Goal: Information Seeking & Learning: Learn about a topic

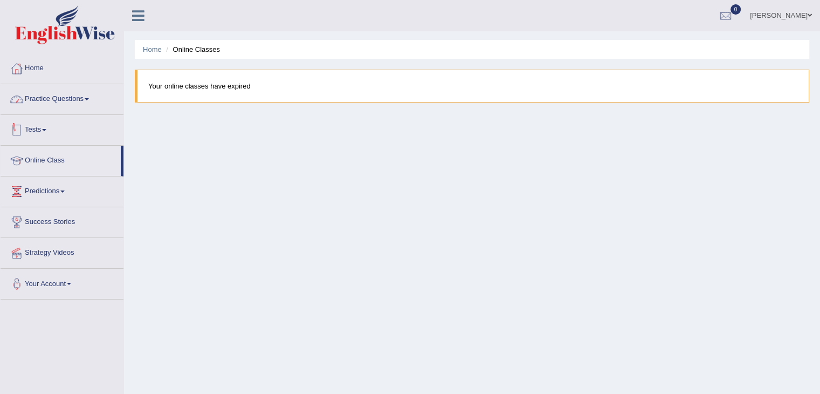
click at [63, 94] on link "Practice Questions" at bounding box center [62, 97] width 123 height 27
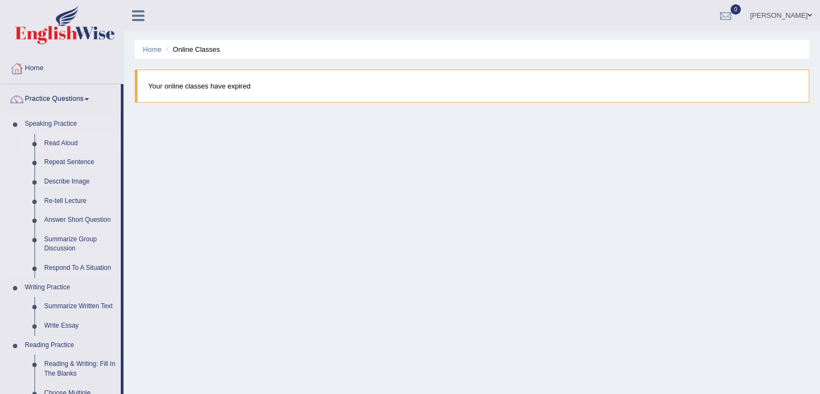
click at [64, 141] on link "Read Aloud" at bounding box center [79, 143] width 81 height 19
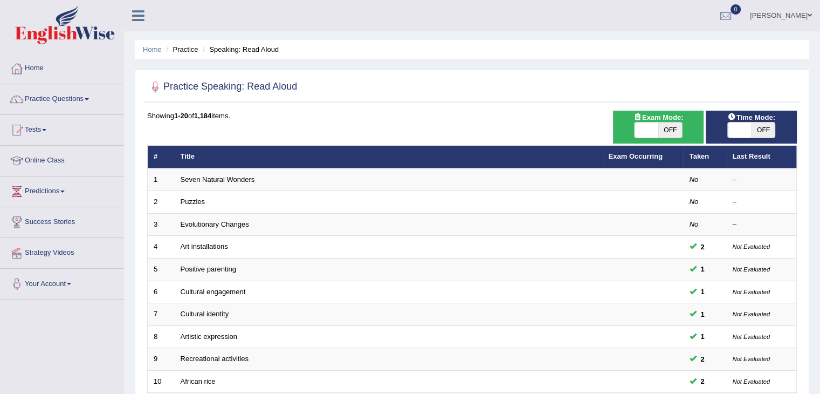
click at [644, 130] on span at bounding box center [646, 129] width 24 height 15
checkbox input "true"
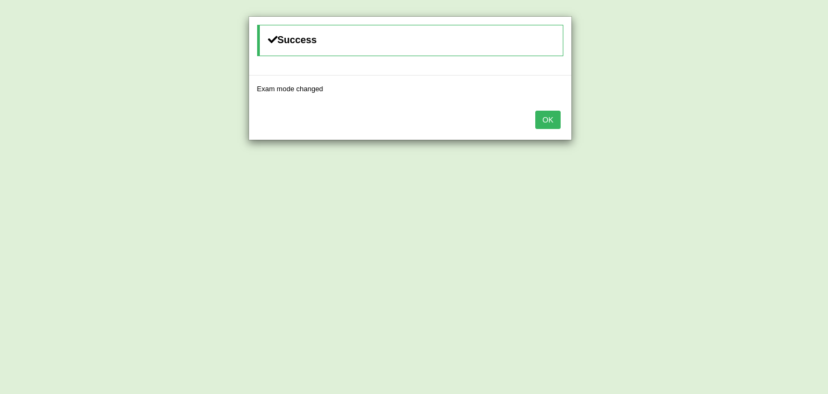
click at [544, 126] on button "OK" at bounding box center [547, 120] width 25 height 18
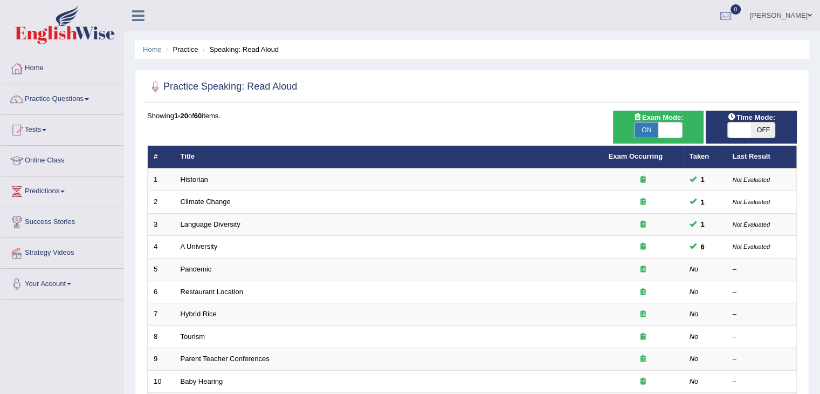
click at [735, 126] on span at bounding box center [740, 129] width 24 height 15
checkbox input "true"
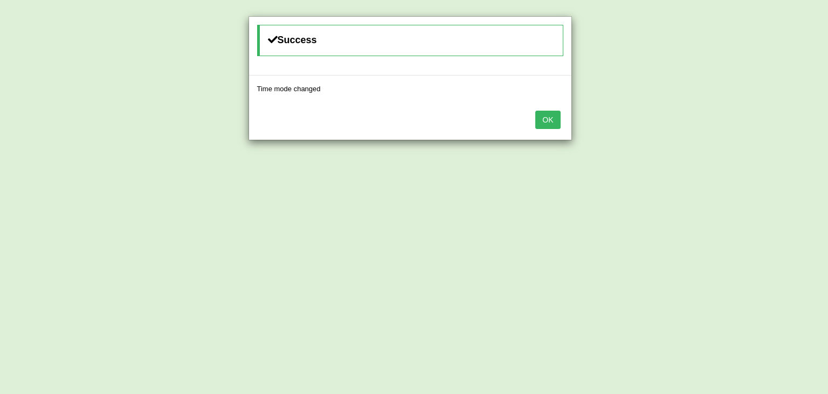
click at [537, 122] on button "OK" at bounding box center [547, 120] width 25 height 18
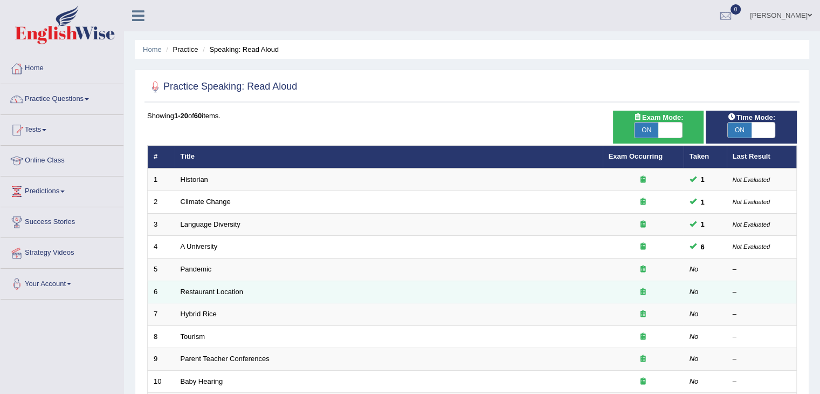
scroll to position [54, 0]
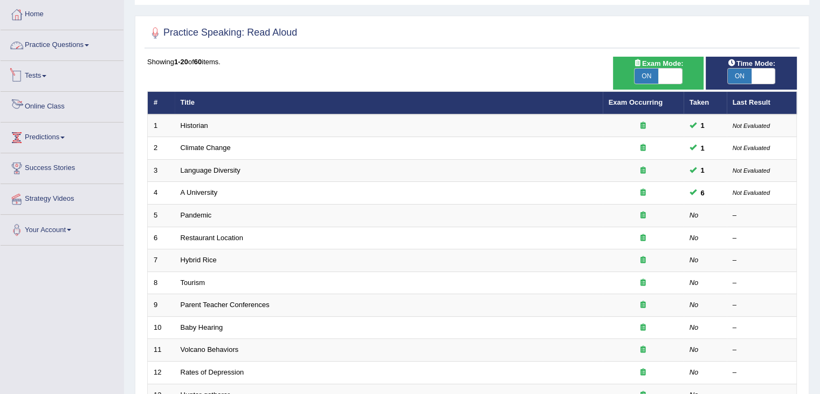
click at [85, 48] on link "Practice Questions" at bounding box center [62, 43] width 123 height 27
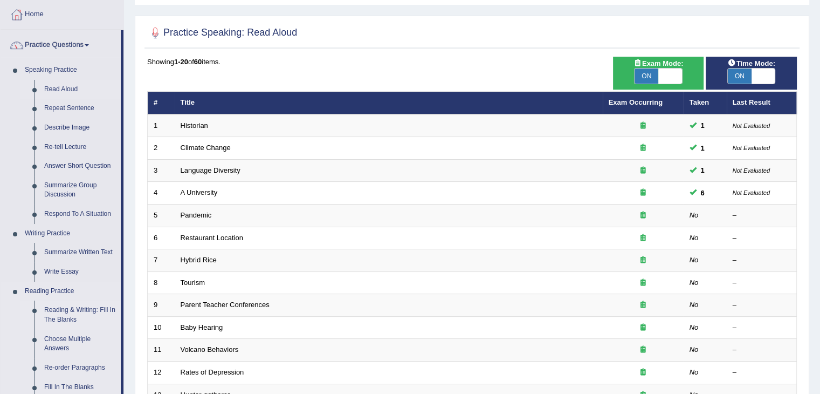
click at [71, 311] on link "Reading & Writing: Fill In The Blanks" at bounding box center [79, 314] width 81 height 29
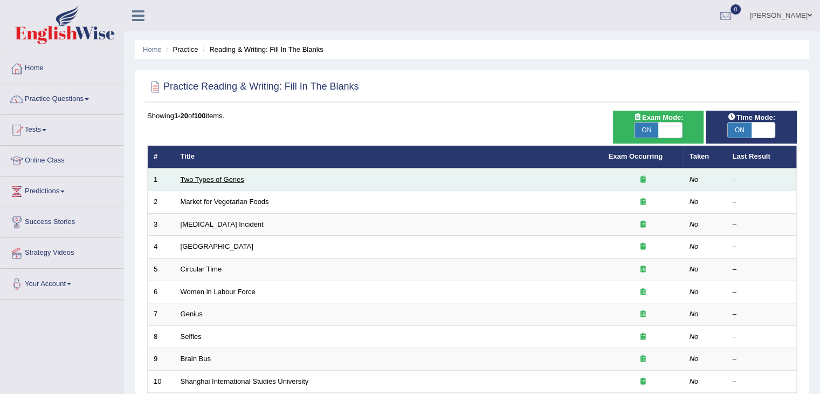
click at [224, 177] on link "Two Types of Genes" at bounding box center [213, 179] width 64 height 8
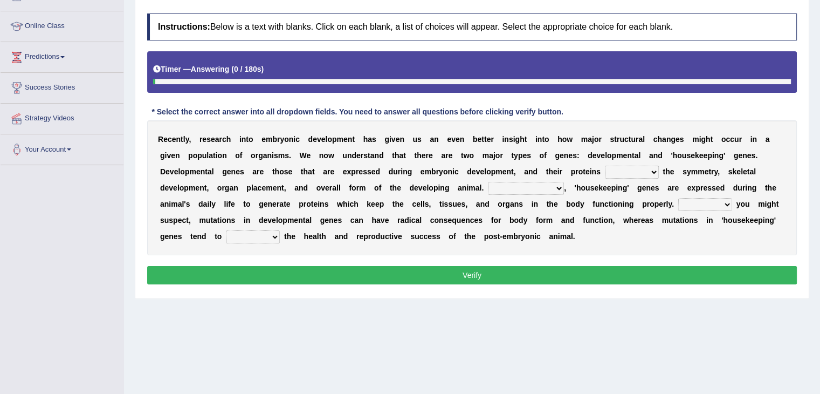
scroll to position [162, 0]
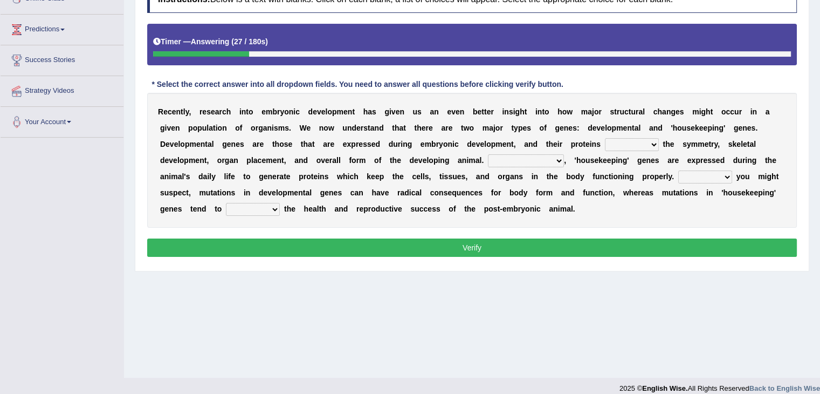
click at [645, 140] on select "push control hold elevate" at bounding box center [632, 144] width 54 height 13
select select "control"
click at [605, 138] on select "push control hold elevate" at bounding box center [632, 144] width 54 height 13
click at [546, 159] on select "Correspondingly Inclusively Conversely In contrast" at bounding box center [526, 160] width 76 height 13
select select "In contrast"
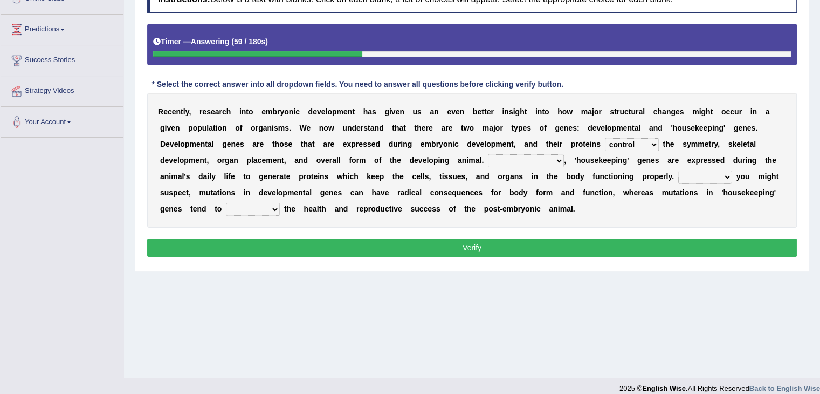
click at [488, 154] on select "Correspondingly Inclusively Conversely In contrast" at bounding box center [526, 160] width 76 height 13
click at [645, 143] on select "push control hold elevate" at bounding box center [632, 144] width 54 height 13
click at [722, 174] on select "For As With Within" at bounding box center [705, 176] width 54 height 13
select select "As"
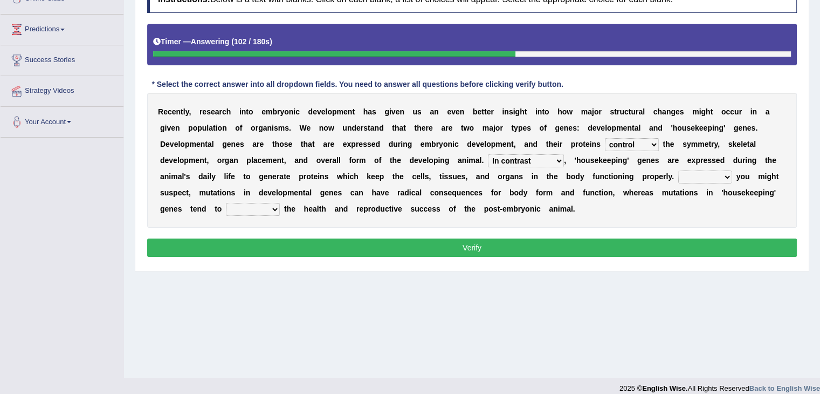
click at [678, 170] on select "For As With Within" at bounding box center [705, 176] width 54 height 13
click at [274, 205] on select "affect effect interrupt defect" at bounding box center [253, 209] width 54 height 13
select select "affect"
click at [226, 203] on select "affect effect interrupt defect" at bounding box center [253, 209] width 54 height 13
click at [276, 245] on button "Verify" at bounding box center [472, 247] width 650 height 18
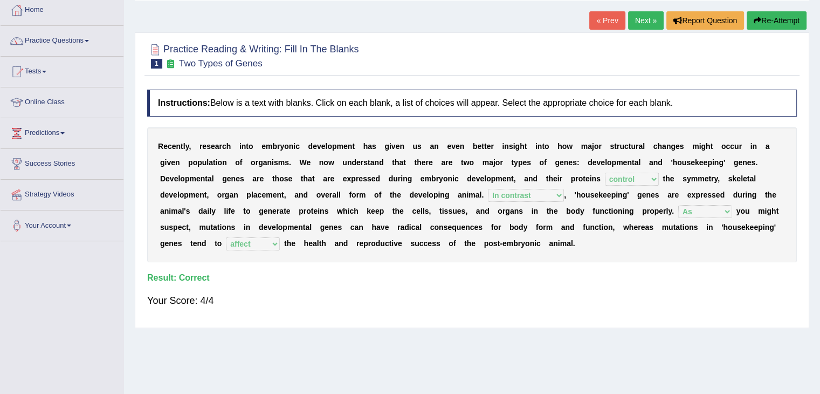
scroll to position [54, 0]
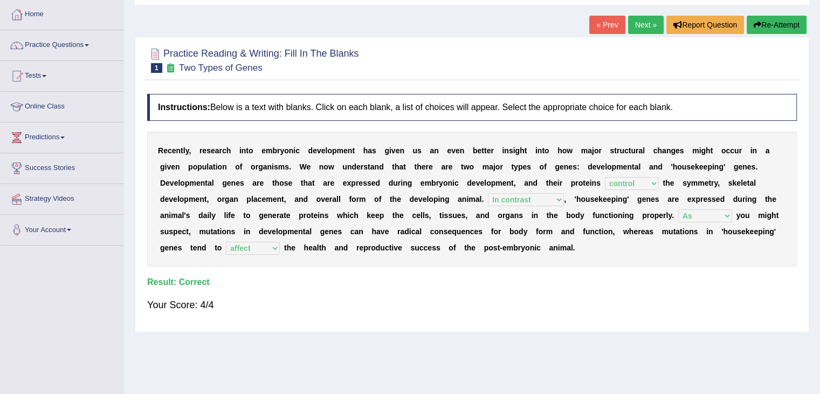
click at [636, 31] on link "Next »" at bounding box center [646, 25] width 36 height 18
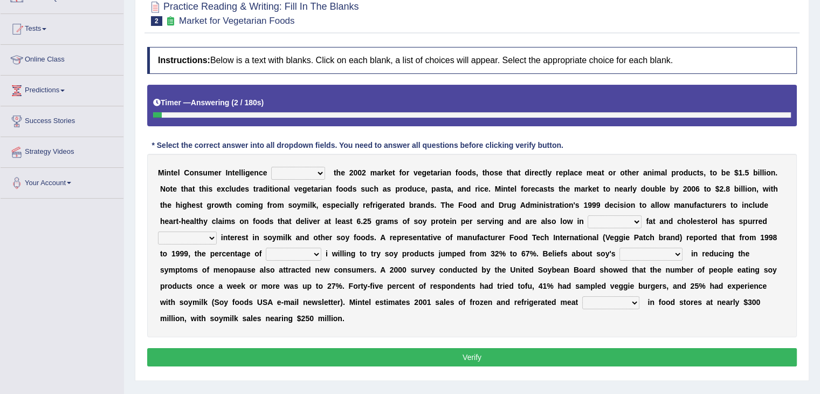
scroll to position [108, 0]
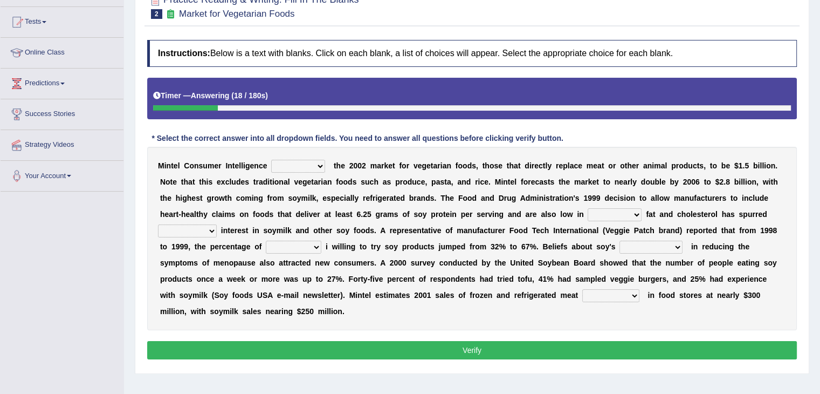
click at [308, 167] on select "deals fulfills creates estimates" at bounding box center [298, 166] width 54 height 13
select select "creates"
click at [271, 160] on select "deals fulfills creates estimates" at bounding box center [298, 166] width 54 height 13
click at [323, 167] on select "deals fulfills creates estimates" at bounding box center [298, 166] width 54 height 13
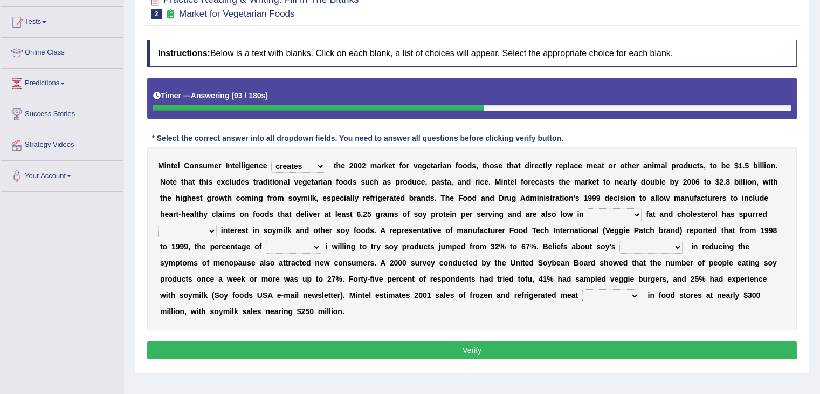
click at [313, 160] on select "deals fulfills creates estimates" at bounding box center [298, 166] width 54 height 13
click at [621, 208] on select "saturated solid acid liquid" at bounding box center [615, 214] width 54 height 13
select select "solid"
click at [588, 208] on select "saturated solid acid liquid" at bounding box center [615, 214] width 54 height 13
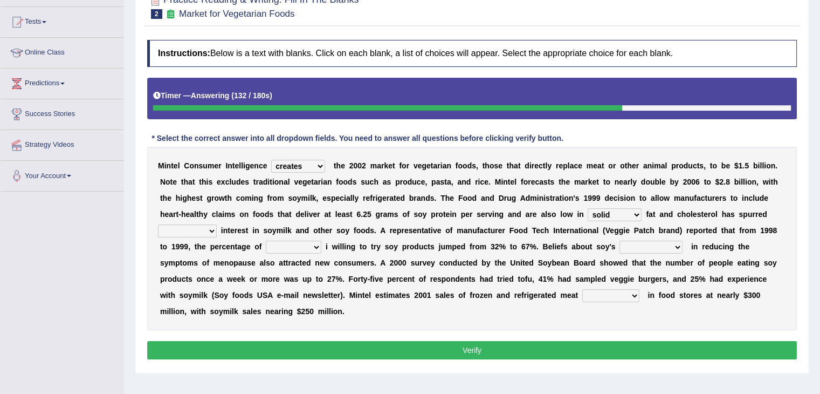
click at [203, 229] on select "good big tremendous extreme" at bounding box center [187, 230] width 59 height 13
select select "extreme"
click at [158, 224] on select "good big tremendous extreme" at bounding box center [187, 230] width 59 height 13
click at [307, 244] on select "guests consumers customers clients" at bounding box center [294, 246] width 56 height 13
select select "consumers"
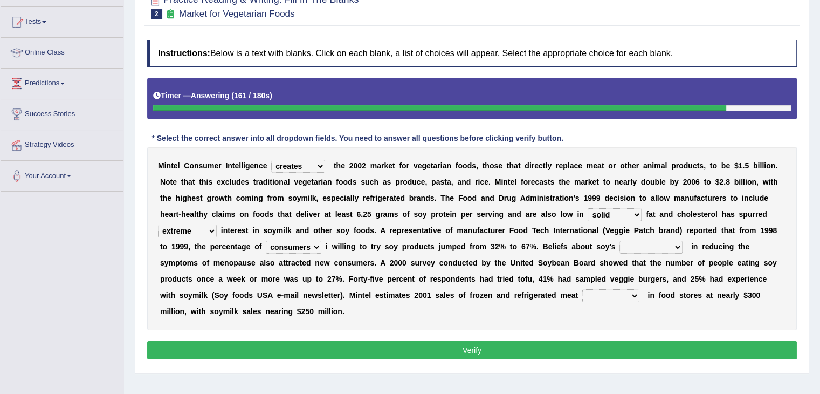
click at [266, 240] on select "guests consumers customers clients" at bounding box center [294, 246] width 56 height 13
click at [662, 241] on select "effectiveness timeliness efficiency goodness" at bounding box center [650, 246] width 63 height 13
select select "efficiency"
click at [619, 240] on select "effectiveness timeliness efficiency goodness" at bounding box center [650, 246] width 63 height 13
click at [602, 294] on select "foods choices staffs alternatives" at bounding box center [610, 295] width 57 height 13
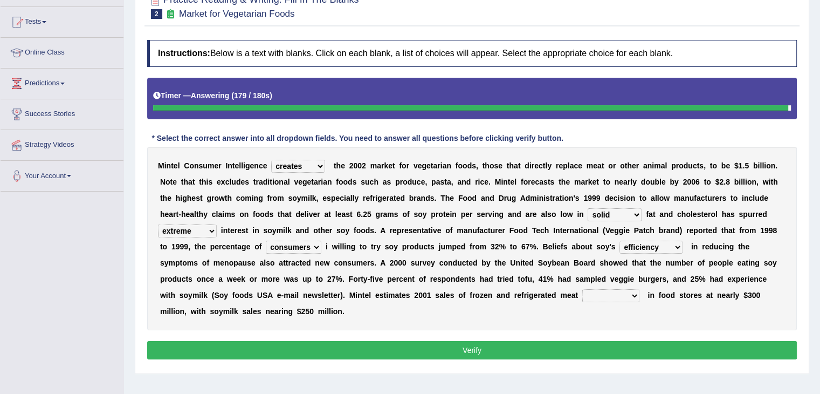
select select "choices"
click at [582, 289] on select "foods choices staffs alternatives" at bounding box center [610, 295] width 57 height 13
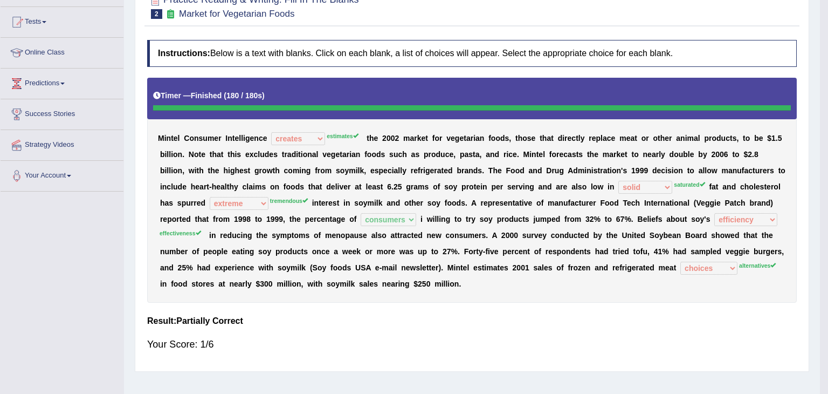
click at [538, 344] on div "Saving your answer..." at bounding box center [414, 197] width 828 height 394
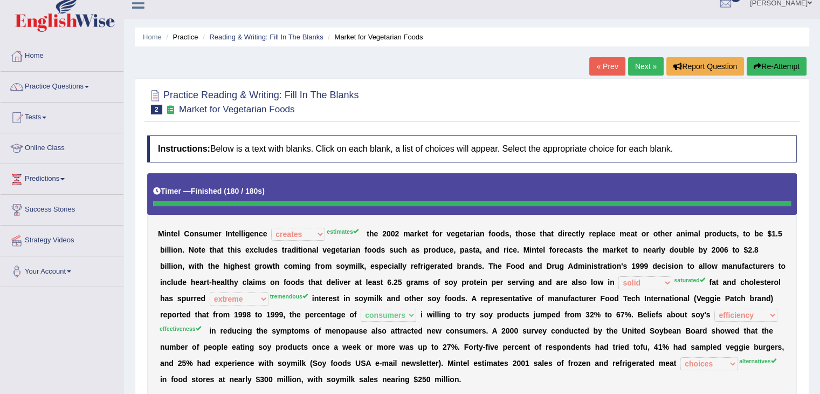
scroll to position [0, 0]
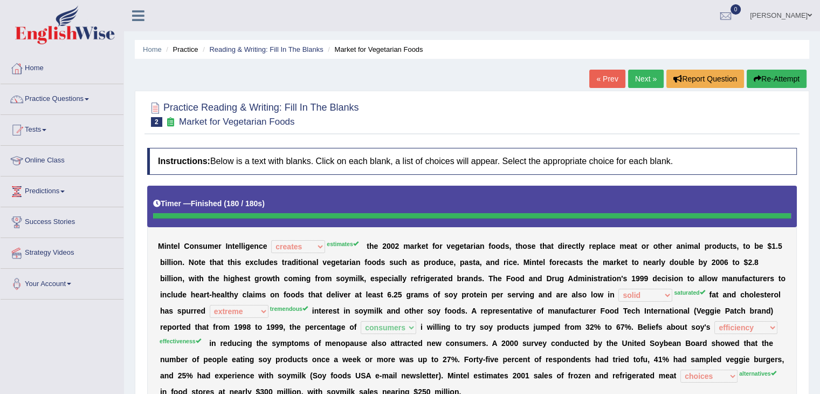
click at [638, 74] on link "Next »" at bounding box center [646, 79] width 36 height 18
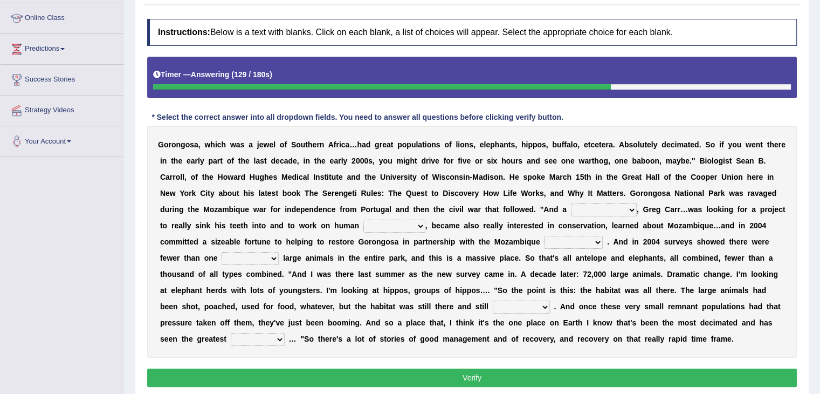
scroll to position [162, 0]
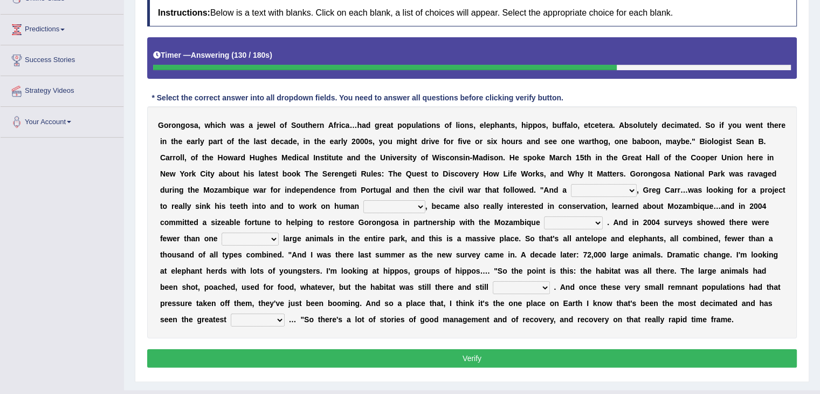
click at [623, 185] on select "passion solstice ballast philanthropist" at bounding box center [604, 190] width 66 height 13
select select "solstice"
click at [571, 184] on select "passion solstice ballast philanthropist" at bounding box center [604, 190] width 66 height 13
click at [422, 197] on div "G o r o n g o s a , w h i c h w a s a j e w e l o f S o u t h e r n A f r i c a…" at bounding box center [472, 222] width 650 height 232
click at [416, 204] on select "negligence prevalence development malevolence" at bounding box center [394, 206] width 62 height 13
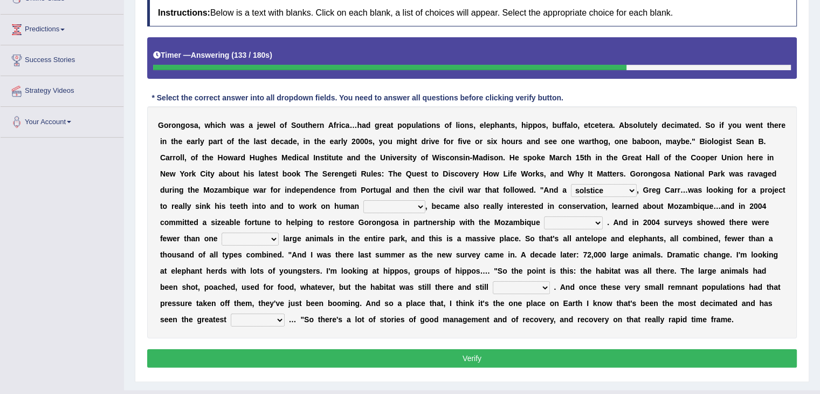
select select "prevalence"
click at [363, 200] on select "negligence prevalence development malevolence" at bounding box center [394, 206] width 62 height 13
click at [558, 220] on select "parliament semanticist government journalist" at bounding box center [573, 222] width 59 height 13
select select "government"
click at [544, 216] on select "parliament semanticist government journalist" at bounding box center [573, 222] width 59 height 13
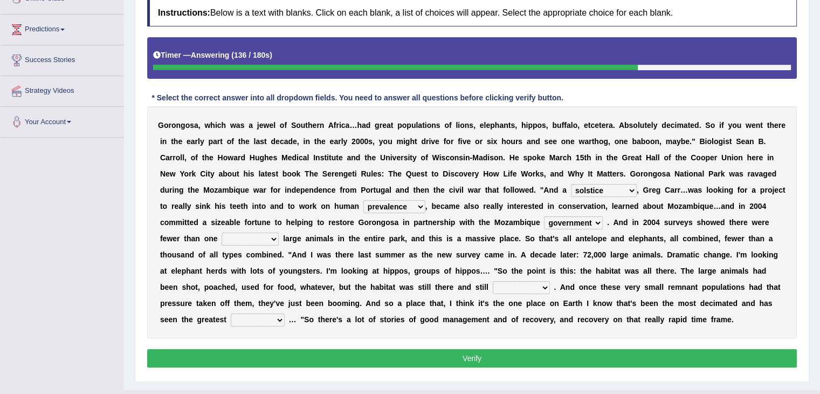
click at [272, 233] on select "deflowered embowered roundest thousand" at bounding box center [250, 238] width 57 height 13
select select "thousand"
click at [222, 232] on select "deflowered embowered roundest thousand" at bounding box center [250, 238] width 57 height 13
click at [547, 287] on select "assertive incidental compulsive productive" at bounding box center [521, 287] width 57 height 13
click at [493, 281] on select "assertive incidental compulsive productive" at bounding box center [521, 287] width 57 height 13
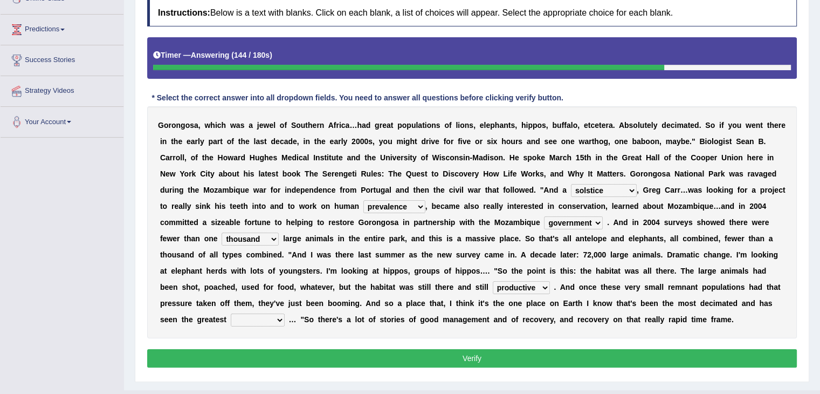
click at [513, 286] on select "assertive incidental compulsive productive" at bounding box center [521, 287] width 57 height 13
click at [493, 281] on select "assertive incidental compulsive productive" at bounding box center [521, 287] width 57 height 13
click at [517, 284] on select "assertive incidental compulsive productive" at bounding box center [521, 287] width 57 height 13
click at [493, 281] on select "assertive incidental compulsive productive" at bounding box center [521, 287] width 57 height 13
click at [526, 282] on select "assertive incidental compulsive productive" at bounding box center [521, 287] width 57 height 13
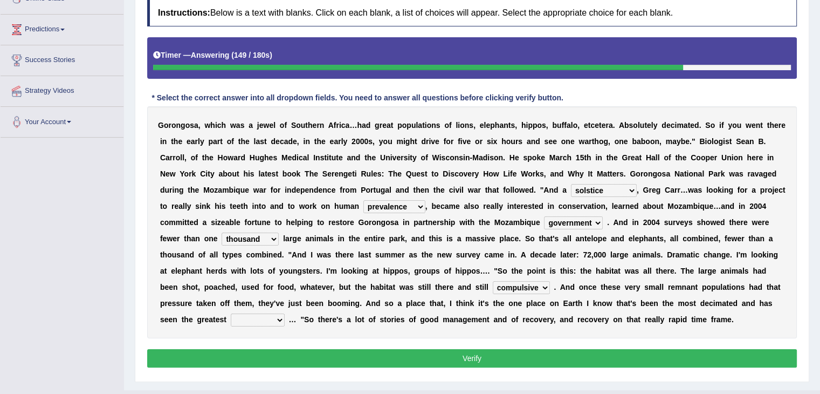
select select "assertive"
click at [493, 281] on select "assertive incidental compulsive productive" at bounding box center [521, 287] width 57 height 13
click at [509, 353] on button "Verify" at bounding box center [472, 358] width 650 height 18
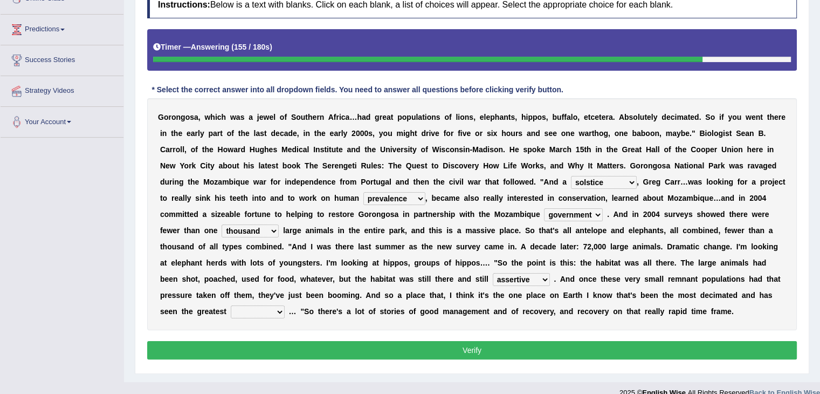
click at [253, 311] on select "recovery efficacy golly stumpy" at bounding box center [258, 311] width 54 height 13
select select "recovery"
click at [231, 305] on select "recovery efficacy golly stumpy" at bounding box center [258, 311] width 54 height 13
click at [291, 341] on button "Verify" at bounding box center [472, 350] width 650 height 18
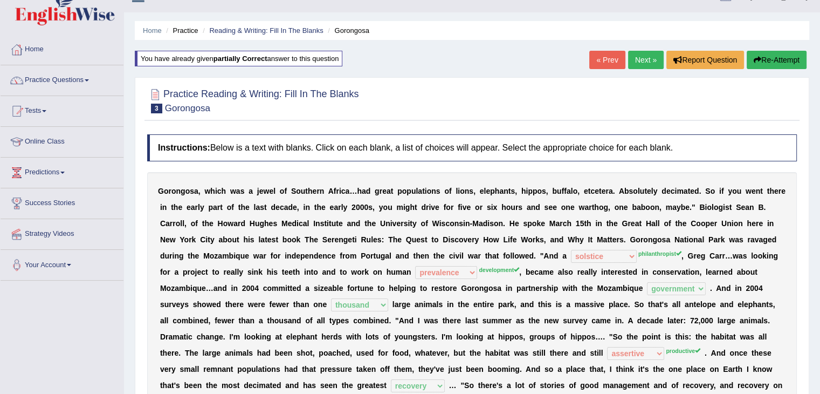
scroll to position [0, 0]
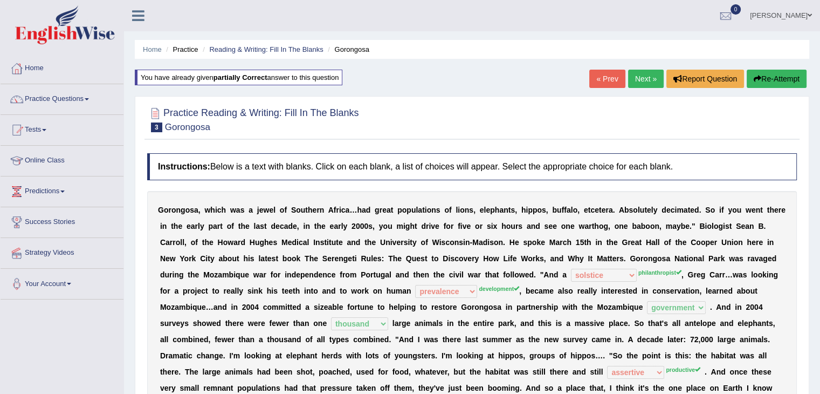
click at [640, 75] on link "Next »" at bounding box center [646, 79] width 36 height 18
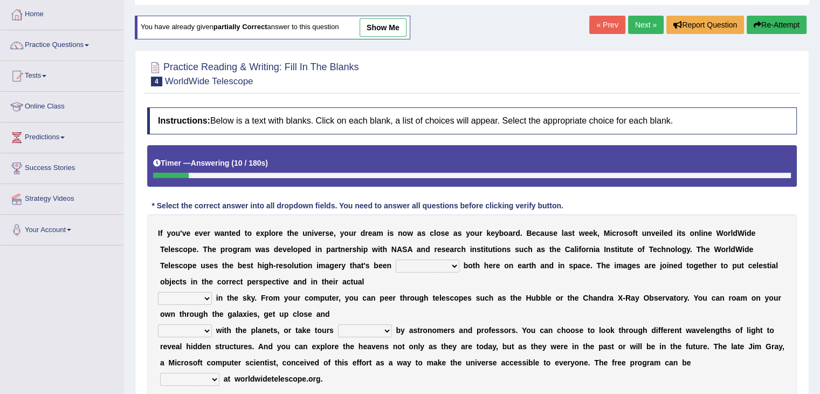
click at [432, 262] on select "degraded ascended remonstrated generated" at bounding box center [428, 265] width 64 height 13
click at [396, 259] on select "degraded ascended remonstrated generated" at bounding box center [428, 265] width 64 height 13
click at [451, 265] on select "degraded ascended remonstrated generated" at bounding box center [428, 265] width 64 height 13
select select "generated"
click at [396, 259] on select "degraded ascended remonstrated generated" at bounding box center [428, 265] width 64 height 13
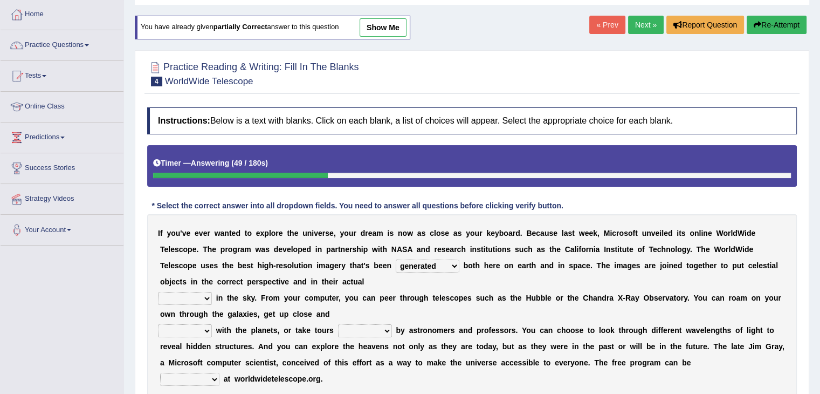
click at [205, 298] on select "aspects parts conditions positions" at bounding box center [185, 298] width 54 height 13
select select "positions"
click at [158, 292] on select "aspects parts conditions positions" at bounding box center [185, 298] width 54 height 13
click at [189, 328] on select "personal individual apart polite" at bounding box center [185, 330] width 54 height 13
select select "personal"
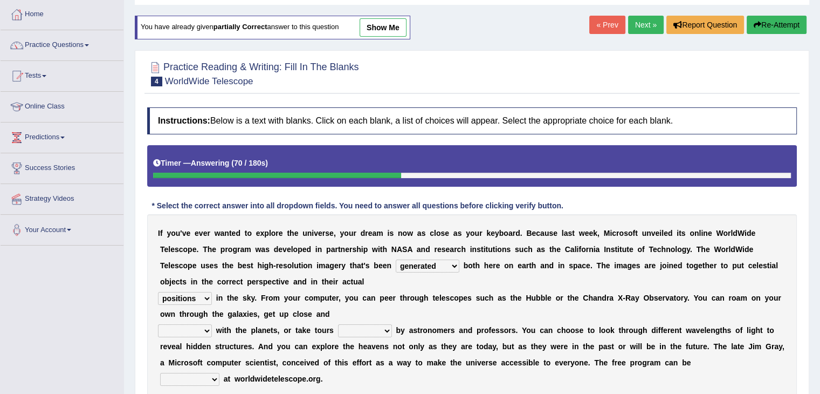
click at [158, 324] on select "personal individual apart polite" at bounding box center [185, 330] width 54 height 13
click at [373, 329] on select "guide guided guiding to guide" at bounding box center [365, 330] width 54 height 13
select select "guided"
click at [338, 324] on select "guide guided guiding to guide" at bounding box center [365, 330] width 54 height 13
click at [373, 328] on select "guide guided guiding to guide" at bounding box center [365, 330] width 54 height 13
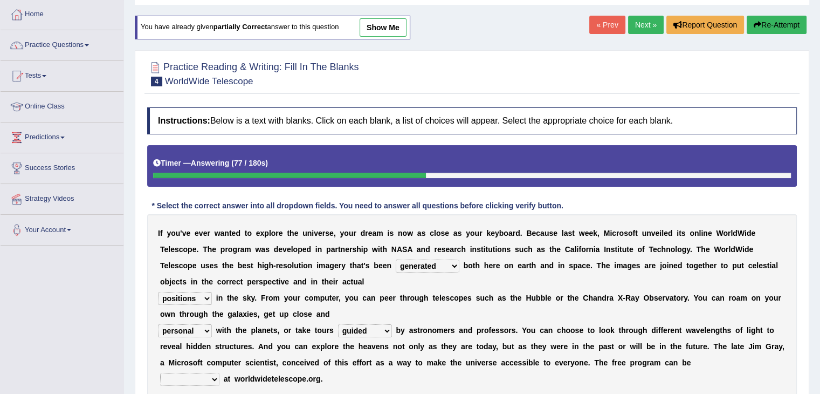
click at [373, 328] on select "guide guided guiding to guide" at bounding box center [365, 330] width 54 height 13
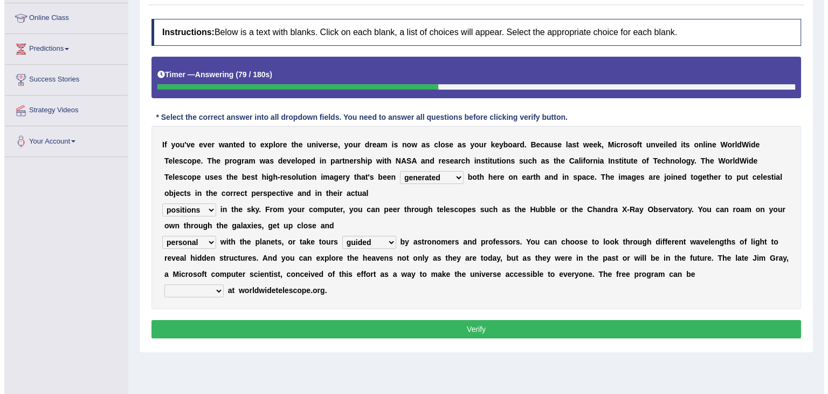
scroll to position [162, 0]
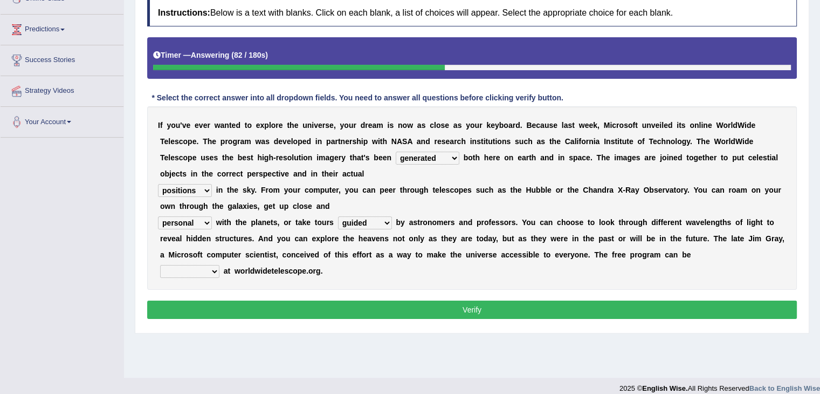
click at [208, 266] on select "upheld downloaded loaded posted" at bounding box center [189, 271] width 59 height 13
select select "downloaded"
click at [160, 265] on select "upheld downloaded loaded posted" at bounding box center [189, 271] width 59 height 13
click at [248, 307] on button "Verify" at bounding box center [472, 309] width 650 height 18
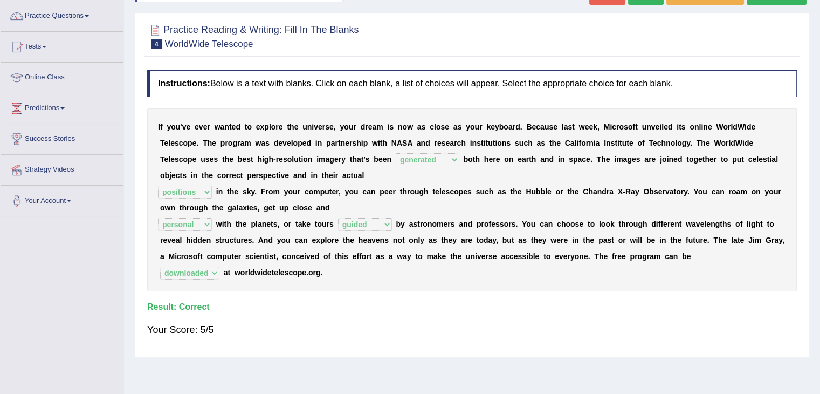
scroll to position [54, 0]
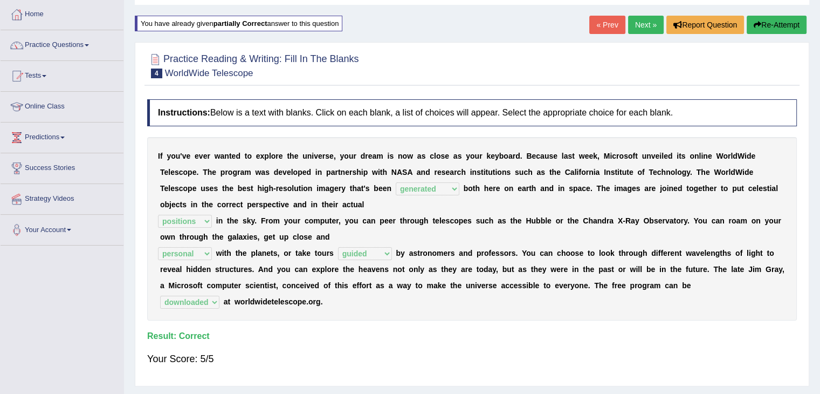
click at [655, 28] on link "Next »" at bounding box center [646, 25] width 36 height 18
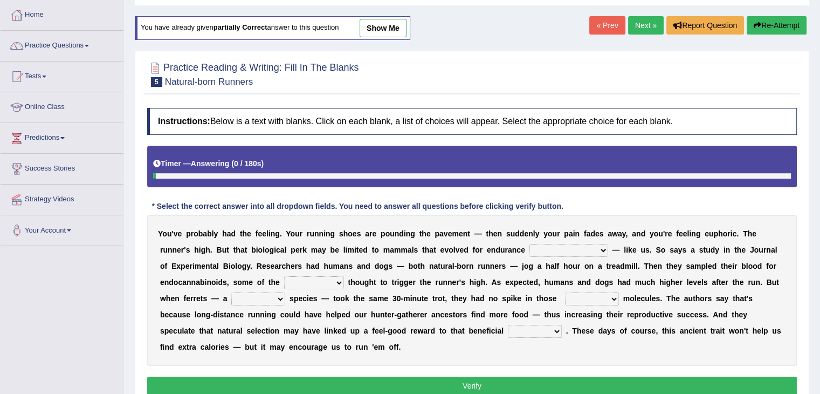
scroll to position [54, 0]
click at [581, 246] on select "dykes personalize classifies exercise" at bounding box center [568, 249] width 79 height 13
select select "dykes"
click at [529, 243] on select "dykes personalize classifies exercise" at bounding box center [568, 249] width 79 height 13
click at [578, 246] on select "dykes personalize classifies exercise" at bounding box center [568, 249] width 79 height 13
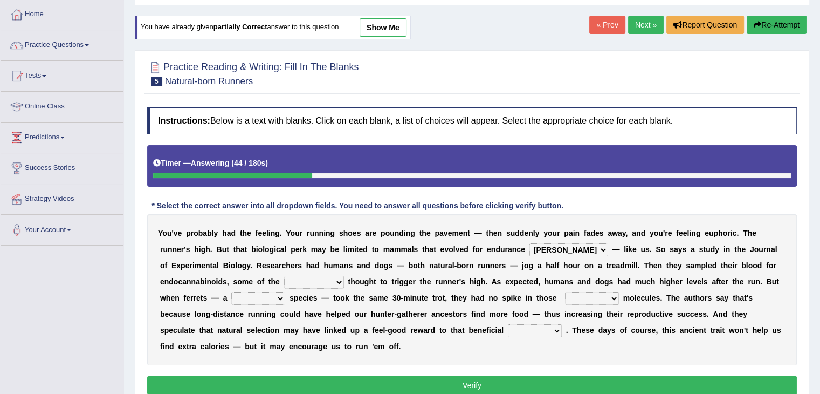
click at [574, 250] on select "dykes personalize classifies exercise" at bounding box center [568, 249] width 79 height 13
click at [325, 279] on select "almshouse turnarounds compounds foxhounds" at bounding box center [314, 281] width 60 height 13
select select "compounds"
click at [284, 275] on select "almshouse turnarounds compounds foxhounds" at bounding box center [314, 281] width 60 height 13
click at [281, 294] on select "excellency merely faerie sedentary" at bounding box center [258, 298] width 54 height 13
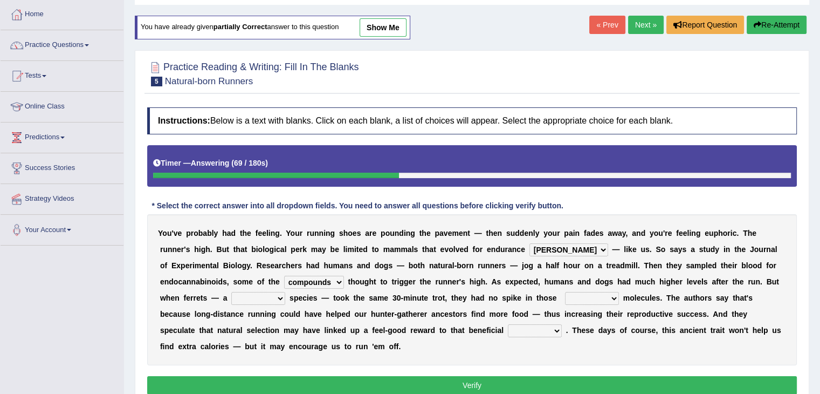
click at [231, 292] on select "excellency merely faerie sedentary" at bounding box center [258, 298] width 54 height 13
click at [270, 292] on select "excellency merely faerie sedentary" at bounding box center [258, 298] width 54 height 13
click at [269, 296] on select "excellency merely faerie sedentary" at bounding box center [258, 298] width 54 height 13
select select "sedentary"
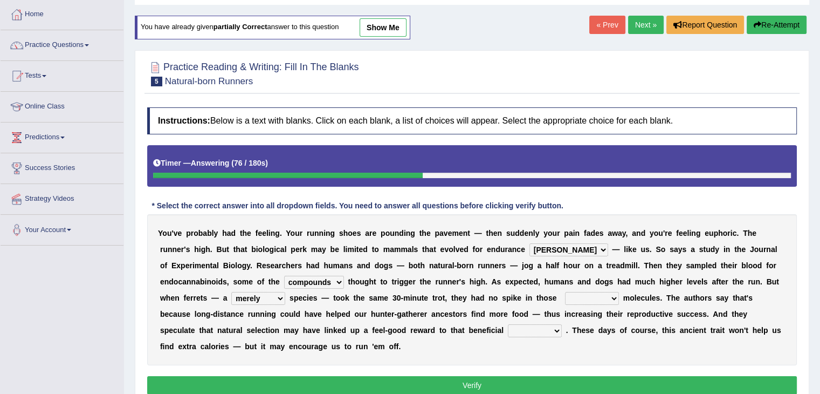
click at [231, 292] on select "excellency merely faerie sedentary" at bounding box center [258, 298] width 54 height 13
click at [601, 297] on select "groaned feel-good inchoate loaned" at bounding box center [592, 298] width 54 height 13
select select "feel-good"
click at [565, 292] on select "groaned feel-good inchoate loaned" at bounding box center [592, 298] width 54 height 13
click at [518, 328] on select "wager exchanger behavior regulator" at bounding box center [535, 330] width 54 height 13
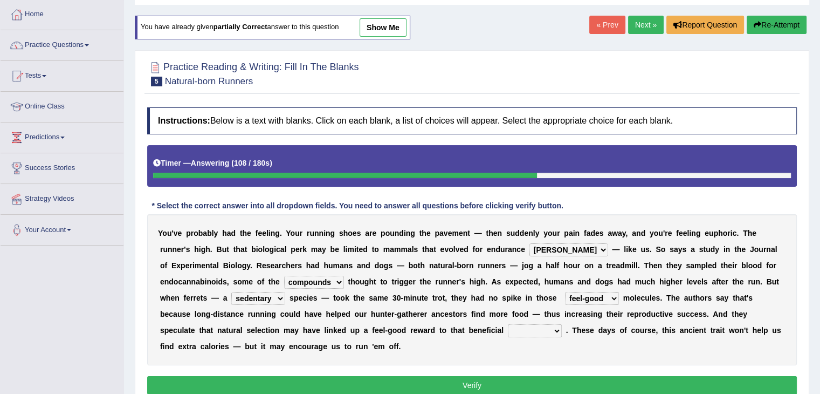
select select "behavior"
click at [508, 324] on select "wager exchanger behavior regulator" at bounding box center [535, 330] width 54 height 13
click at [508, 329] on select "wager exchanger behavior regulator" at bounding box center [535, 330] width 54 height 13
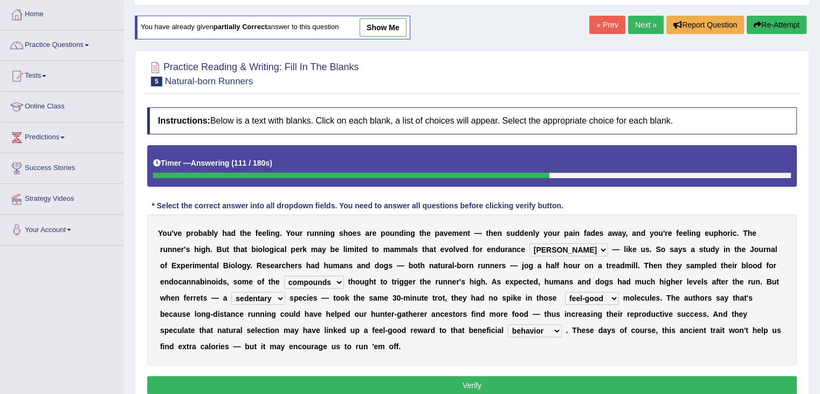
click at [508, 329] on select "wager exchanger behavior regulator" at bounding box center [535, 330] width 54 height 13
click at [508, 335] on select "wager exchanger behavior regulator" at bounding box center [535, 330] width 54 height 13
click at [508, 330] on select "wager exchanger behavior regulator" at bounding box center [535, 330] width 54 height 13
click at [496, 377] on button "Verify" at bounding box center [472, 385] width 650 height 18
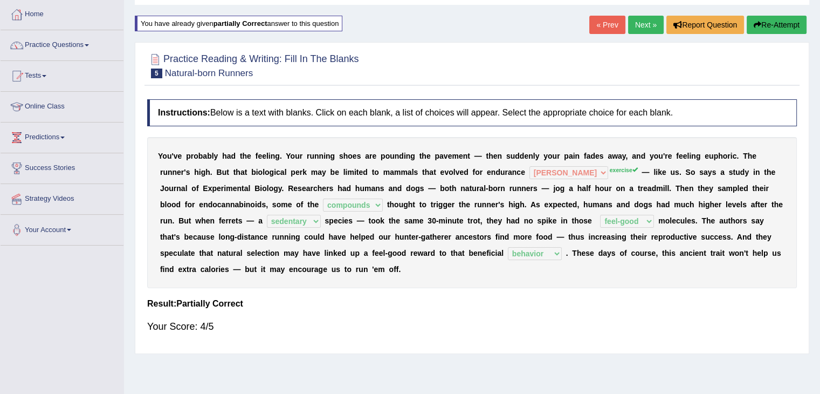
click at [638, 29] on link "Next »" at bounding box center [646, 25] width 36 height 18
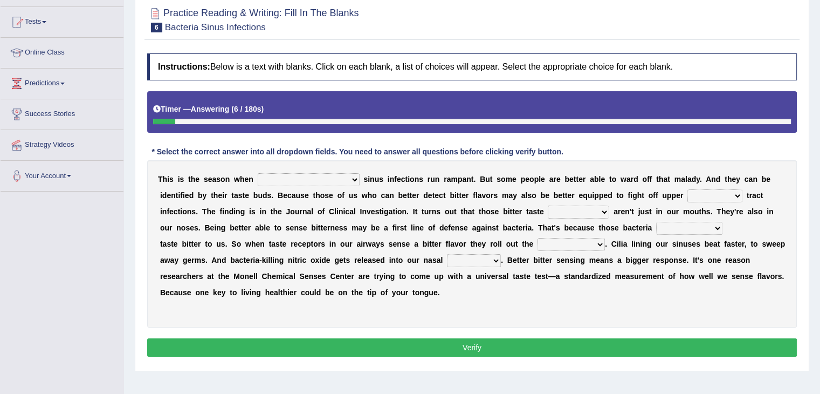
click at [302, 176] on select "conventicle [DEMOGRAPHIC_DATA] bacterial prissier" at bounding box center [309, 179] width 102 height 13
select select "bacterial"
click at [258, 173] on select "conventicle [DEMOGRAPHIC_DATA] bacterial prissier" at bounding box center [309, 179] width 102 height 13
click at [687, 194] on select "faulty respiratory togae gawky" at bounding box center [714, 195] width 55 height 13
select select "respiratory"
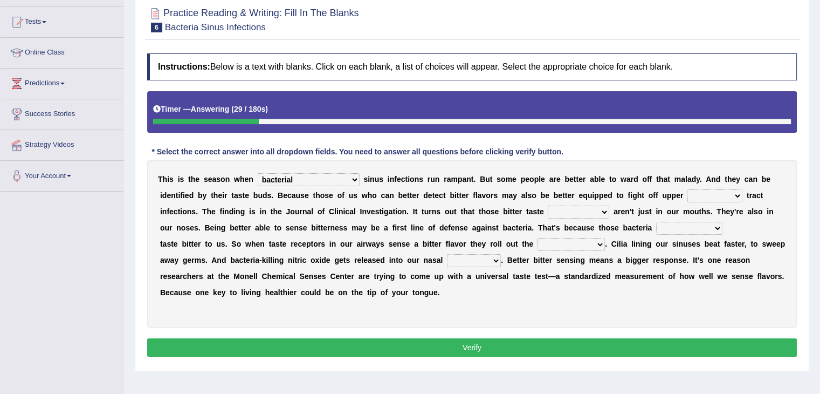
click at [687, 189] on select "faulty respiratory togae gawky" at bounding box center [714, 195] width 55 height 13
click at [548, 210] on select "depressions dinners submissions receptors" at bounding box center [578, 211] width 61 height 13
select select "dinners"
click at [548, 205] on select "depressions dinners submissions receptors" at bounding box center [578, 211] width 61 height 13
click at [656, 226] on select "purposelessly actually diagonally providently" at bounding box center [689, 228] width 66 height 13
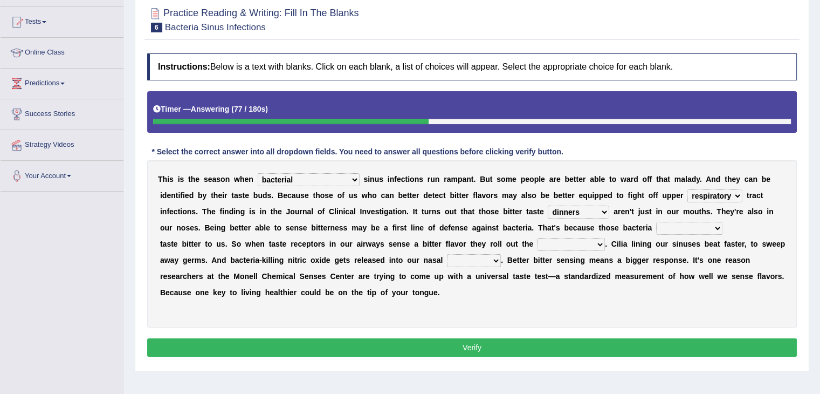
select select "actually"
click at [656, 222] on select "purposelessly actually diagonally providently" at bounding box center [689, 228] width 66 height 13
click at [589, 243] on select "defenses contradictions chestnuts pelvis" at bounding box center [570, 244] width 67 height 13
select select "contradictions"
click at [537, 238] on select "defenses contradictions chestnuts pelvis" at bounding box center [570, 244] width 67 height 13
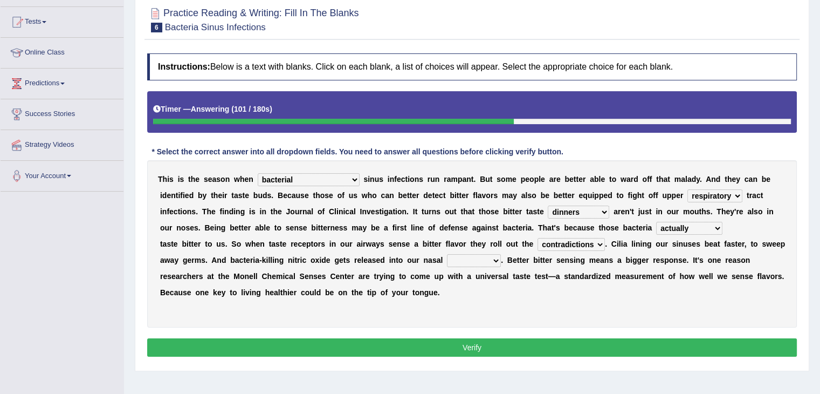
click at [492, 257] on select "causalities localities infirmities cavities" at bounding box center [474, 260] width 54 height 13
select select "causalities"
click at [447, 254] on select "causalities localities infirmities cavities" at bounding box center [474, 260] width 54 height 13
click at [325, 330] on div "Instructions: Below is a text with blanks. Click on each blank, a list of choic…" at bounding box center [471, 206] width 655 height 317
click at [334, 340] on button "Verify" at bounding box center [472, 347] width 650 height 18
